Goal: Transaction & Acquisition: Purchase product/service

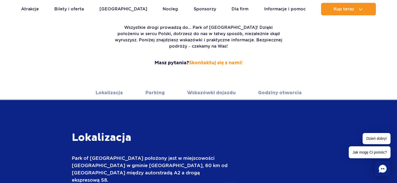
scroll to position [130, 0]
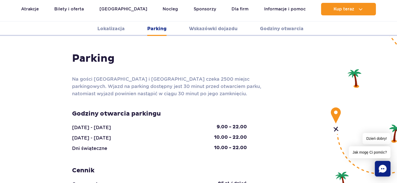
scroll to position [443, 0]
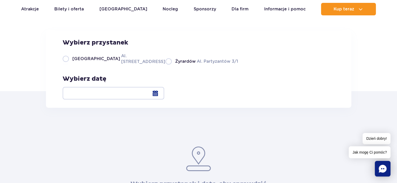
scroll to position [52, 0]
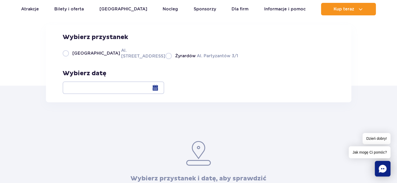
click at [165, 59] on label "Żyrardów Al. Partyzantów 3/1" at bounding box center [201, 56] width 72 height 7
click at [165, 59] on input "Żyrardów Al. Partyzantów 3/1" at bounding box center [168, 58] width 6 height 1
radio input "true"
click at [164, 88] on div at bounding box center [113, 88] width 101 height 13
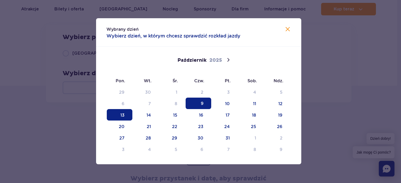
click at [123, 113] on span "13" at bounding box center [120, 114] width 26 height 11
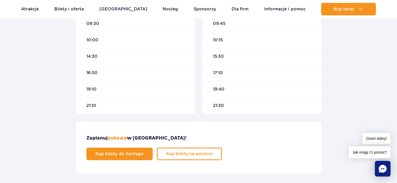
scroll to position [261, 0]
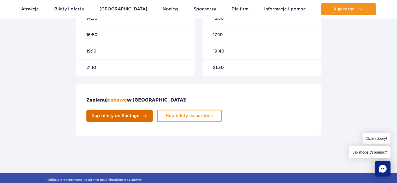
click at [140, 114] on span "Kup bilety do Suntago" at bounding box center [116, 116] width 48 height 4
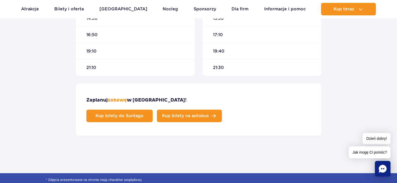
click at [209, 114] on span "Kup bilety na autobus" at bounding box center [185, 116] width 47 height 4
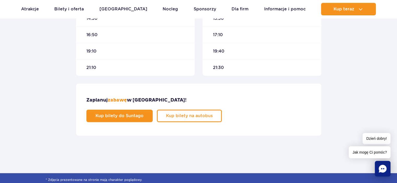
click at [94, 5] on span "10:00" at bounding box center [92, 2] width 12 height 6
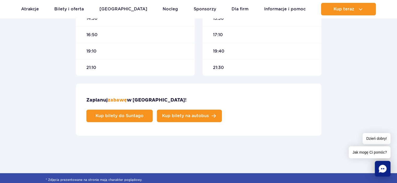
click at [209, 114] on span "Kup bilety na autobus" at bounding box center [185, 116] width 47 height 4
click at [222, 110] on link "Kup bilety na autobus" at bounding box center [189, 116] width 65 height 13
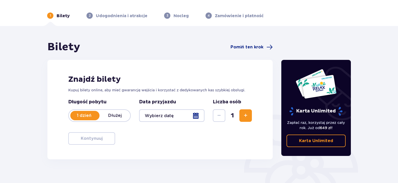
scroll to position [52, 0]
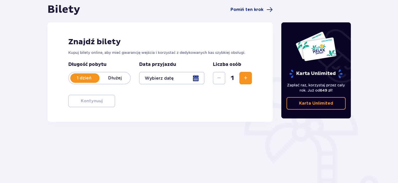
click at [196, 78] on div at bounding box center [171, 78] width 65 height 13
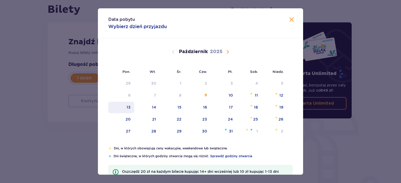
click at [128, 106] on div "13" at bounding box center [128, 107] width 4 height 5
type input "13.10.25"
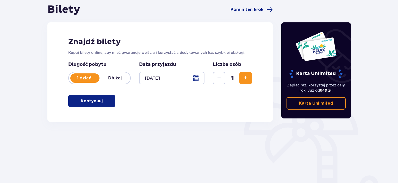
click at [246, 78] on span "Zwiększ" at bounding box center [246, 78] width 6 height 6
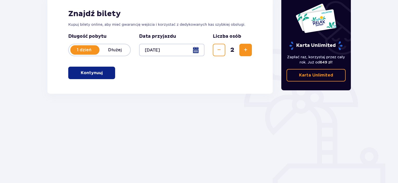
scroll to position [82, 0]
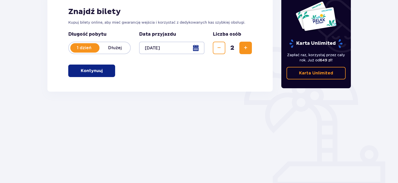
click at [91, 71] on p "Kontynuuj" at bounding box center [92, 71] width 22 height 6
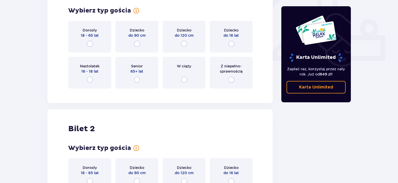
scroll to position [200, 0]
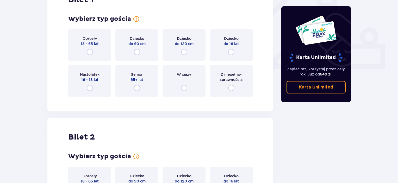
click at [90, 53] on input "radio" at bounding box center [90, 52] width 6 height 6
radio input "true"
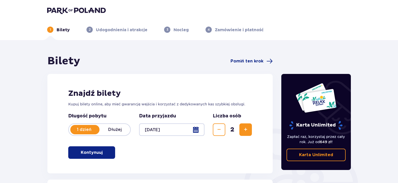
scroll to position [0, 0]
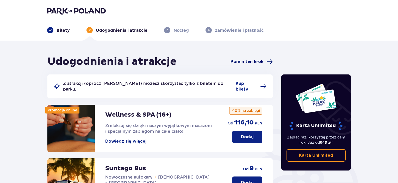
click at [257, 63] on span "Pomiń ten krok" at bounding box center [247, 62] width 33 height 6
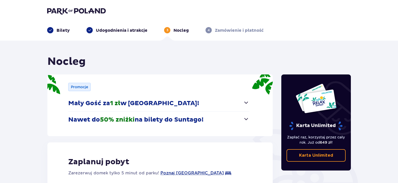
click at [243, 31] on p "Zamówienie i płatność" at bounding box center [239, 31] width 49 height 6
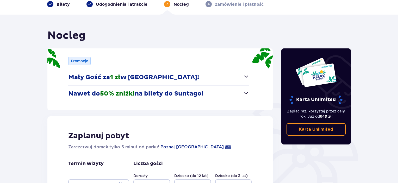
scroll to position [104, 0]
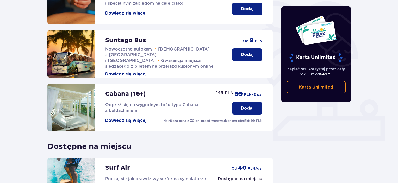
scroll to position [117, 0]
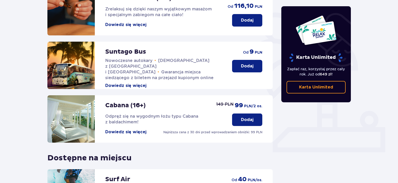
click at [251, 63] on p "Dodaj" at bounding box center [247, 66] width 13 height 6
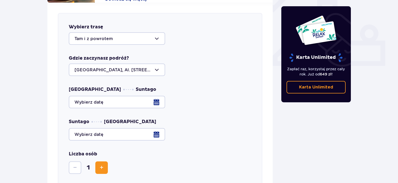
scroll to position [205, 0]
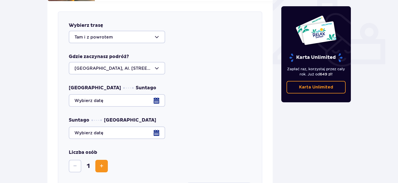
click at [157, 63] on div at bounding box center [117, 68] width 96 height 13
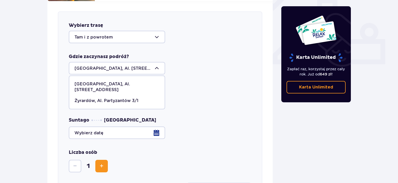
click at [132, 98] on p "Żyrardów, Al. Partyzantów 3/1" at bounding box center [107, 101] width 64 height 6
type input "Żyrardów, Al. Partyzantów 3/1"
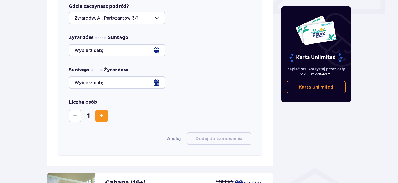
scroll to position [257, 0]
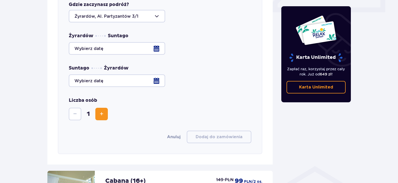
click at [156, 42] on div at bounding box center [160, 48] width 183 height 13
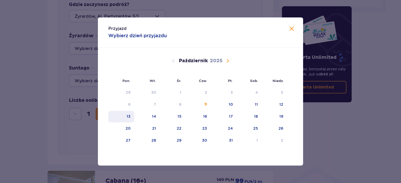
click at [129, 117] on div "13" at bounding box center [128, 116] width 4 height 5
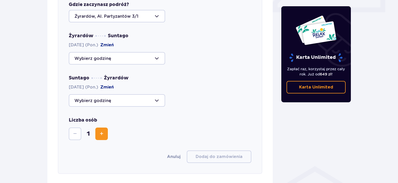
click at [157, 95] on div at bounding box center [117, 100] width 96 height 13
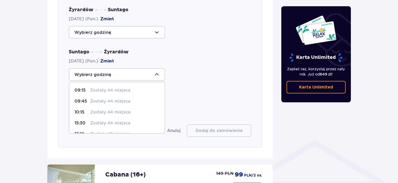
click at [82, 110] on p "10:15" at bounding box center [82, 113] width 14 height 6
type input "10:15"
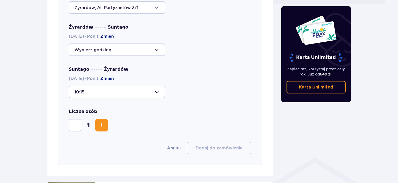
scroll to position [231, 0]
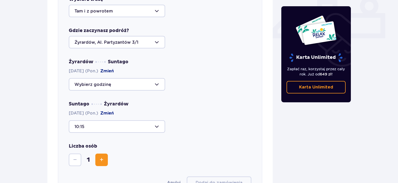
click at [155, 122] on div at bounding box center [117, 126] width 96 height 13
click at [82, 162] on p "10:15" at bounding box center [82, 165] width 14 height 6
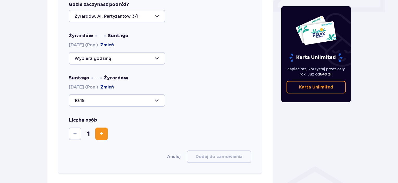
click at [102, 131] on span "Zwiększ" at bounding box center [102, 134] width 6 height 6
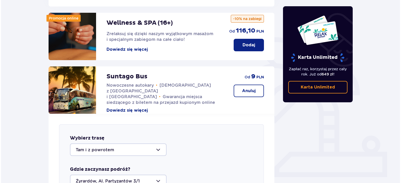
scroll to position [87, 0]
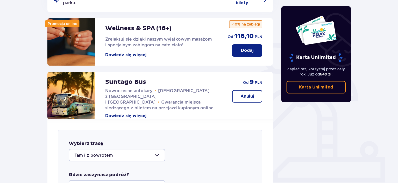
click at [138, 113] on button "Dowiedz się więcej" at bounding box center [125, 116] width 41 height 6
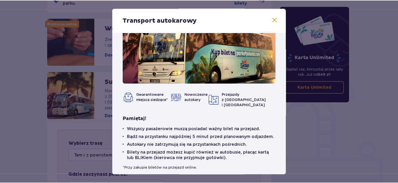
scroll to position [26, 0]
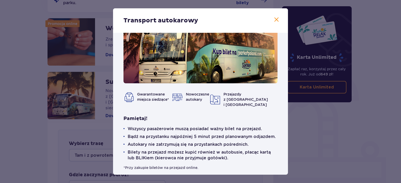
click at [276, 20] on span at bounding box center [276, 20] width 6 height 6
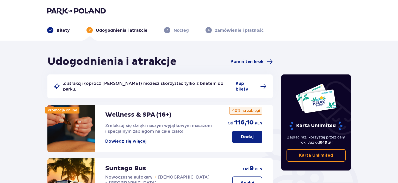
click at [63, 31] on p "Bilety" at bounding box center [63, 31] width 13 height 6
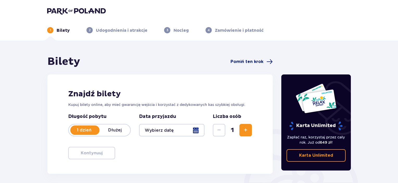
click at [259, 63] on span "Pomiń ten krok" at bounding box center [247, 62] width 33 height 6
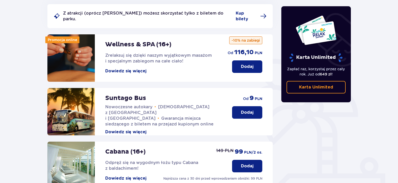
scroll to position [104, 0]
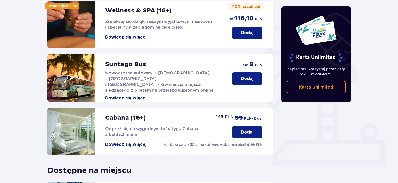
click at [246, 76] on p "Dodaj" at bounding box center [247, 79] width 13 height 6
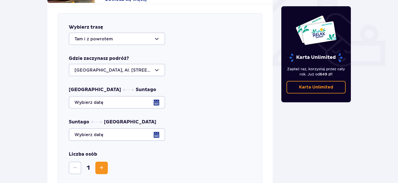
scroll to position [205, 0]
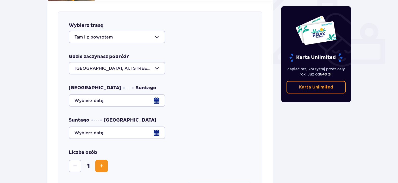
click at [157, 62] on div at bounding box center [117, 68] width 96 height 13
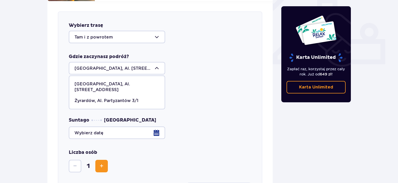
drag, startPoint x: 99, startPoint y: 89, endPoint x: 105, endPoint y: 91, distance: 6.8
click at [99, 98] on p "Żyrardów, Al. Partyzantów 3/1" at bounding box center [107, 101] width 64 height 6
type input "Żyrardów, Al. Partyzantów 3/1"
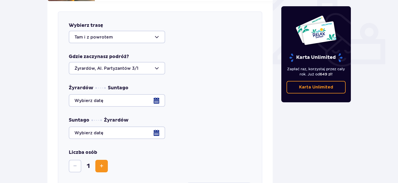
click at [155, 96] on div at bounding box center [160, 100] width 183 height 13
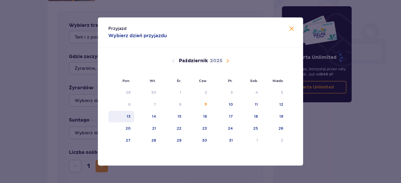
click at [129, 116] on div "13" at bounding box center [128, 116] width 4 height 5
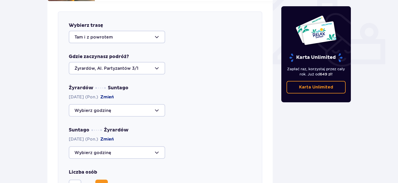
click at [158, 105] on div at bounding box center [117, 110] width 96 height 13
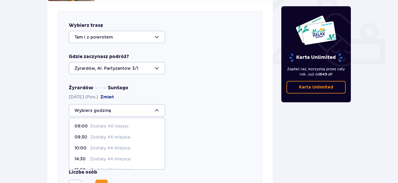
click at [82, 146] on p "10:00" at bounding box center [82, 149] width 14 height 6
type input "10:00"
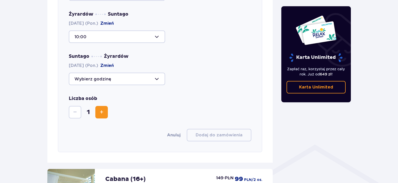
scroll to position [283, 0]
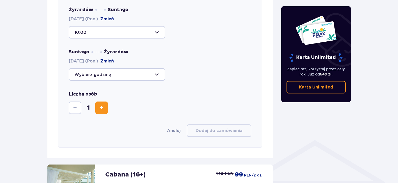
click at [99, 105] on span "Zwiększ" at bounding box center [102, 108] width 6 height 6
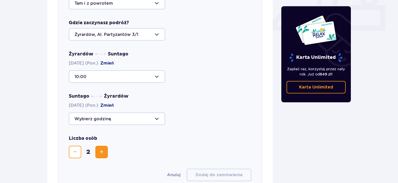
scroll to position [269, 0]
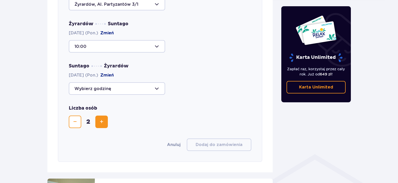
click at [156, 82] on div at bounding box center [117, 88] width 96 height 13
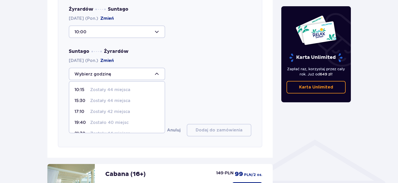
scroll to position [295, 0]
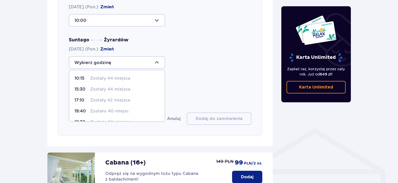
click at [95, 98] on p "Zostały 42 miejsca" at bounding box center [110, 101] width 40 height 6
type input "17:10"
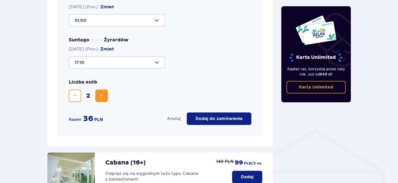
click at [156, 57] on div at bounding box center [117, 62] width 96 height 13
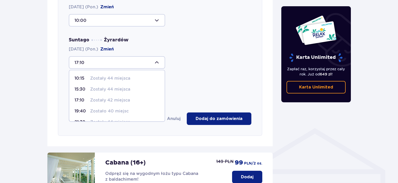
click at [80, 59] on div at bounding box center [117, 62] width 96 height 13
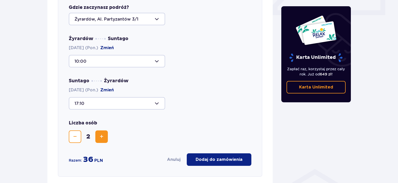
scroll to position [269, 0]
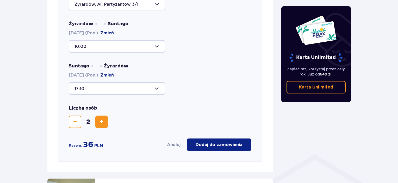
click at [155, 41] on div at bounding box center [117, 46] width 96 height 13
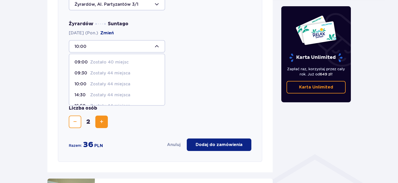
click at [83, 81] on p "10:00" at bounding box center [82, 84] width 14 height 6
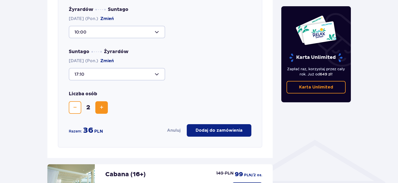
scroll to position [295, 0]
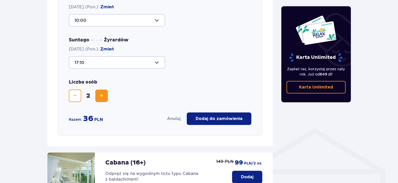
click at [217, 116] on p "Dodaj do zamówienia" at bounding box center [219, 119] width 47 height 6
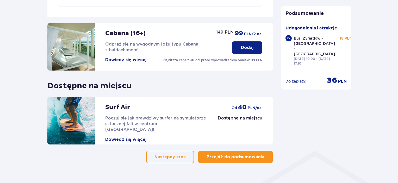
scroll to position [278, 0]
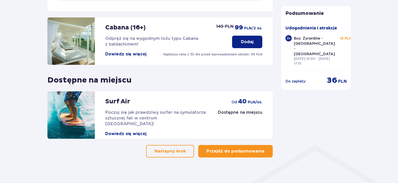
click at [235, 149] on p "Przejdź do podsumowania" at bounding box center [236, 152] width 58 height 6
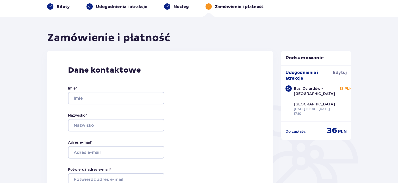
scroll to position [52, 0]
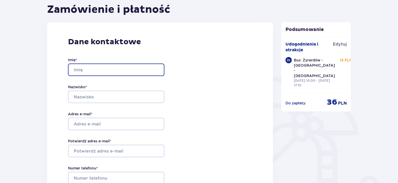
click at [100, 65] on input "Imię *" at bounding box center [116, 70] width 96 height 13
type input "[PERSON_NAME]"
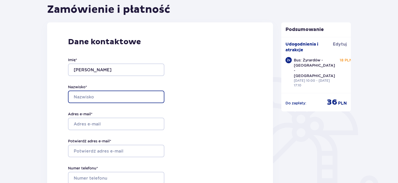
type input "SZADKOWSKA"
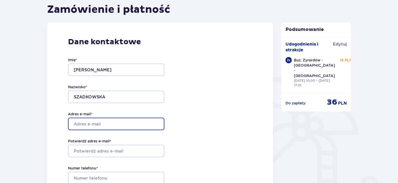
type input "[PERSON_NAME][EMAIL_ADDRESS][DOMAIN_NAME]"
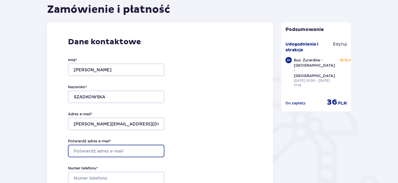
type input "[PERSON_NAME][EMAIL_ADDRESS][DOMAIN_NAME]"
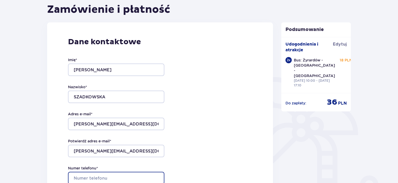
type input "728335453"
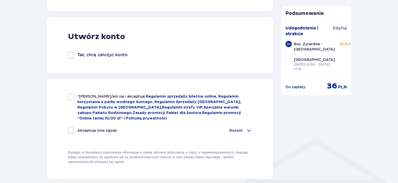
scroll to position [287, 0]
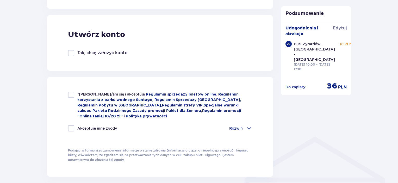
click at [70, 94] on div at bounding box center [71, 95] width 6 height 6
checkbox input "true"
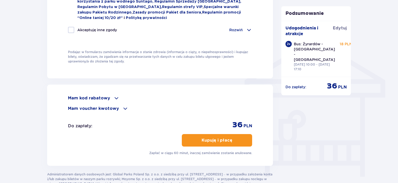
scroll to position [391, 0]
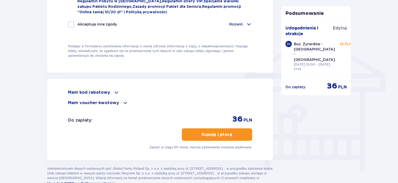
click at [217, 132] on p "Kupuję i płacę" at bounding box center [217, 135] width 31 height 6
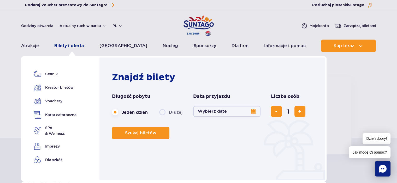
click at [71, 46] on link "Bilety i oferta" at bounding box center [68, 46] width 29 height 13
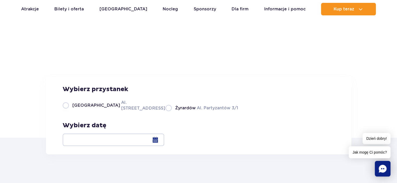
click at [165, 105] on label "Żyrardów Al. Partyzantów 3/1" at bounding box center [201, 108] width 72 height 7
click at [165, 110] on input "Żyrardów Al. Partyzantów 3/1" at bounding box center [168, 110] width 6 height 1
radio input "true"
click at [164, 134] on div at bounding box center [113, 140] width 101 height 13
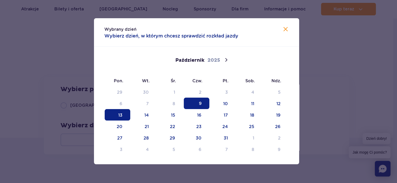
click at [123, 113] on span "13" at bounding box center [118, 114] width 26 height 11
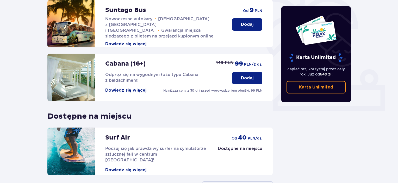
scroll to position [104, 0]
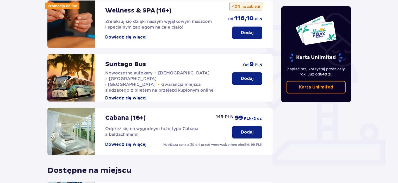
click at [245, 76] on p "Dodaj" at bounding box center [247, 79] width 13 height 6
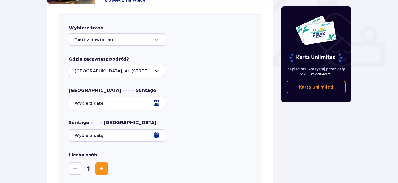
scroll to position [205, 0]
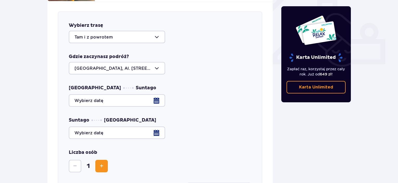
click at [157, 62] on div at bounding box center [117, 68] width 96 height 13
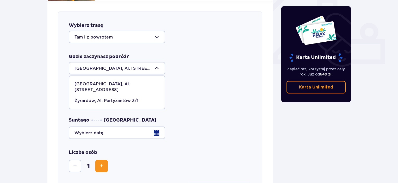
click at [102, 98] on p "Żyrardów, Al. Partyzantów 3/1" at bounding box center [107, 101] width 64 height 6
type input "Żyrardów, Al. Partyzantów 3/1"
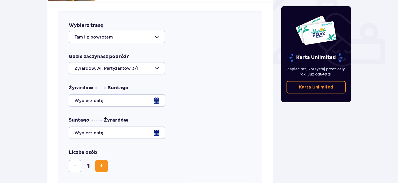
click at [155, 95] on div at bounding box center [160, 100] width 183 height 13
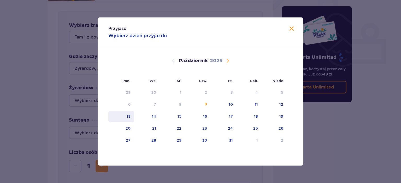
click at [129, 116] on div "13" at bounding box center [128, 116] width 4 height 5
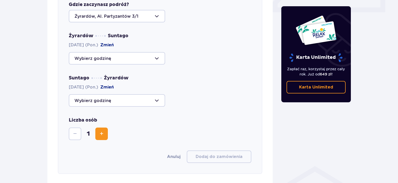
scroll to position [205, 0]
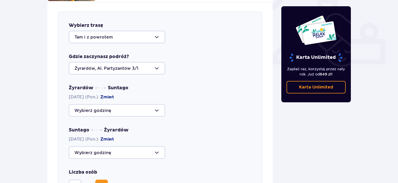
click at [157, 104] on div at bounding box center [117, 110] width 96 height 13
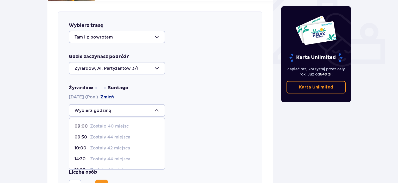
click at [82, 146] on p "10:00" at bounding box center [82, 149] width 14 height 6
type input "10:00"
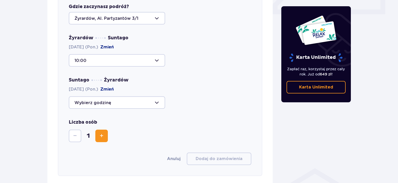
scroll to position [257, 0]
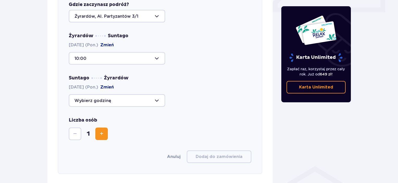
click at [156, 96] on div at bounding box center [117, 100] width 96 height 13
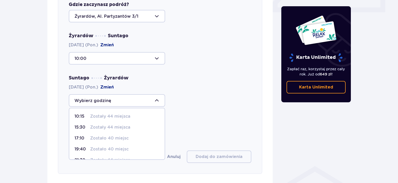
click at [76, 136] on p "17:10" at bounding box center [82, 139] width 14 height 6
type input "17:10"
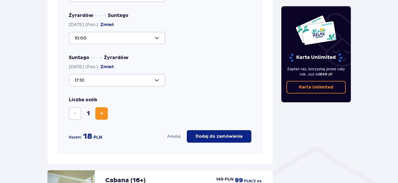
scroll to position [309, 0]
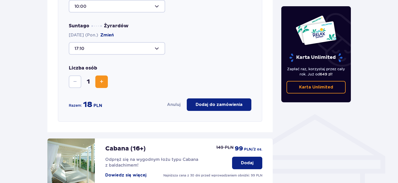
click at [101, 79] on span "Zwiększ" at bounding box center [102, 82] width 6 height 6
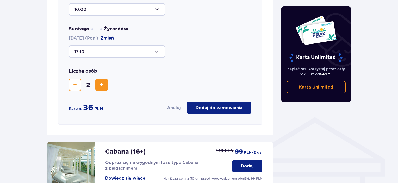
scroll to position [295, 0]
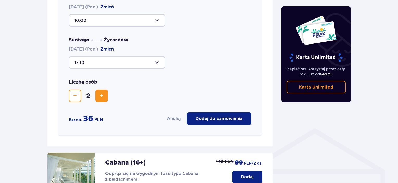
click at [225, 116] on p "Dodaj do zamówienia" at bounding box center [219, 119] width 47 height 6
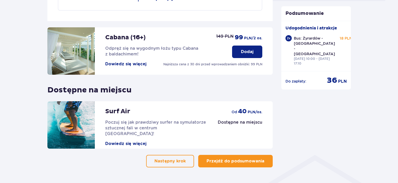
scroll to position [278, 0]
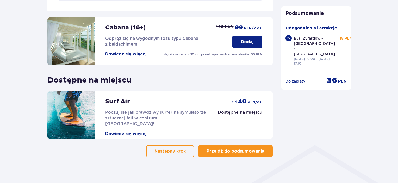
click at [259, 149] on p "Przejdź do podsumowania" at bounding box center [236, 152] width 58 height 6
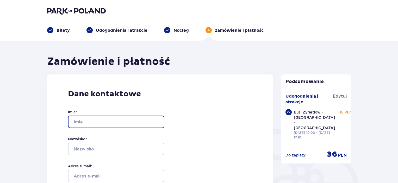
click at [117, 124] on input "Imię *" at bounding box center [116, 122] width 96 height 13
type input "[PERSON_NAME]"
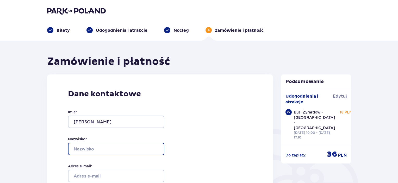
type input "SZADKOWSKA"
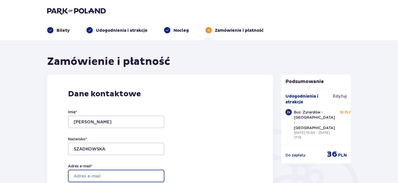
type input "[PERSON_NAME][EMAIL_ADDRESS][DOMAIN_NAME]"
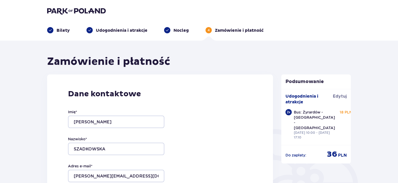
type input "[PERSON_NAME][EMAIL_ADDRESS][DOMAIN_NAME]"
type input "728335453"
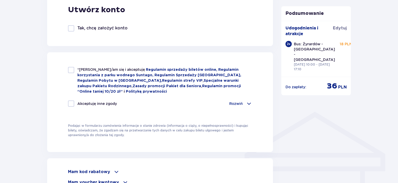
scroll to position [313, 0]
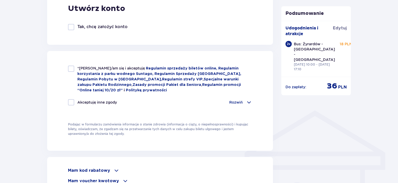
click at [71, 68] on div at bounding box center [71, 69] width 6 height 6
checkbox input "true"
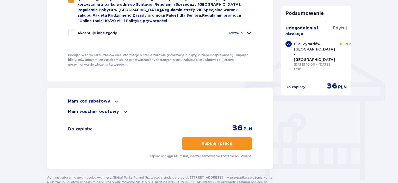
scroll to position [391, 0]
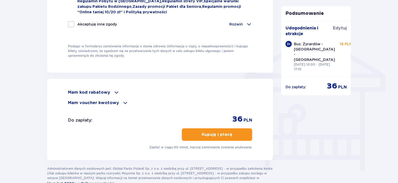
click at [226, 133] on p "Kupuję i płacę" at bounding box center [217, 135] width 31 height 6
